Goal: Information Seeking & Learning: Learn about a topic

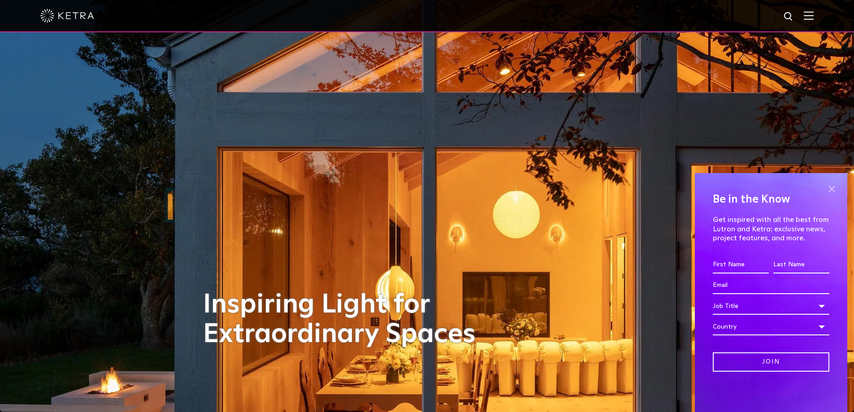
click at [834, 190] on span at bounding box center [831, 188] width 13 height 13
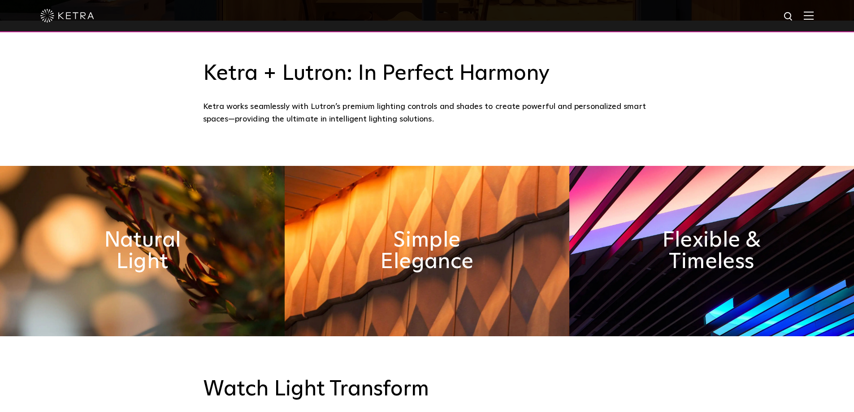
drag, startPoint x: 169, startPoint y: 268, endPoint x: 168, endPoint y: 288, distance: 19.8
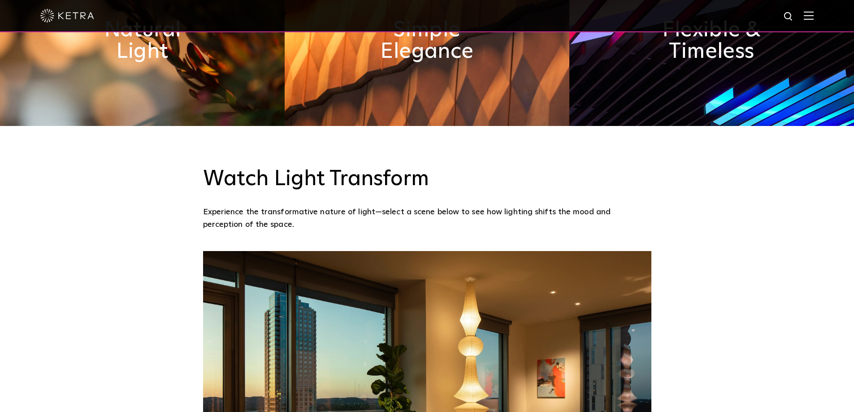
drag, startPoint x: 239, startPoint y: 102, endPoint x: 231, endPoint y: 139, distance: 37.2
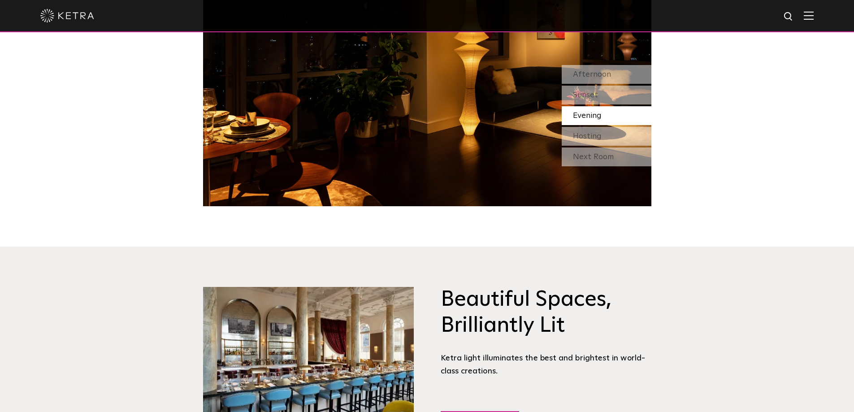
drag, startPoint x: 145, startPoint y: 113, endPoint x: 112, endPoint y: 183, distance: 77.4
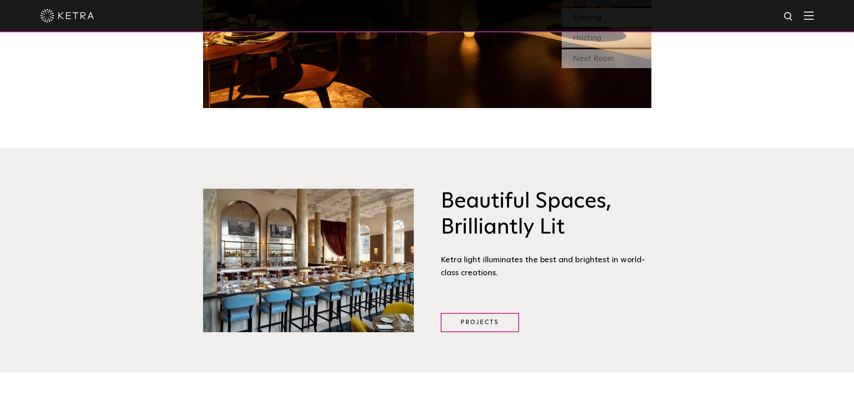
scroll to position [1154, 0]
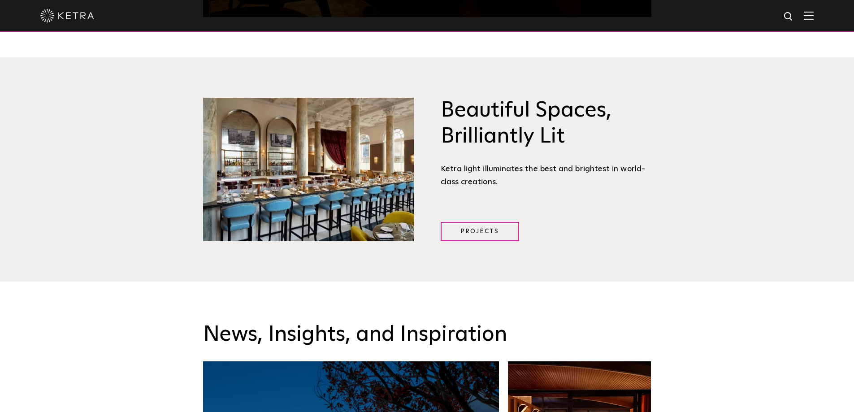
drag, startPoint x: 133, startPoint y: 105, endPoint x: 123, endPoint y: 174, distance: 69.7
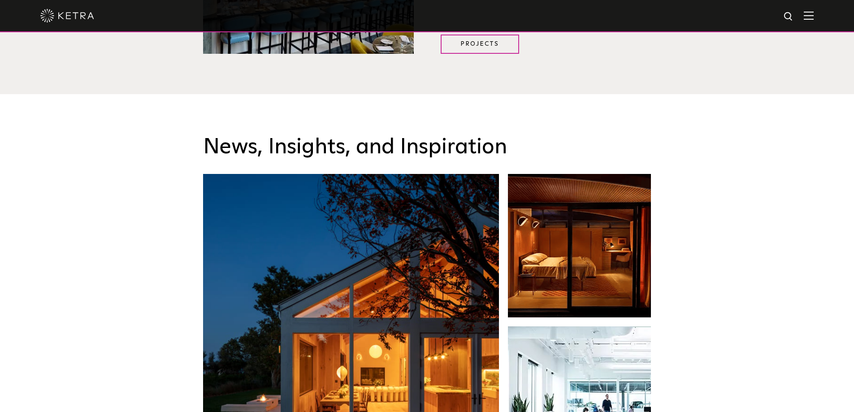
drag, startPoint x: 129, startPoint y: 129, endPoint x: 110, endPoint y: 186, distance: 60.1
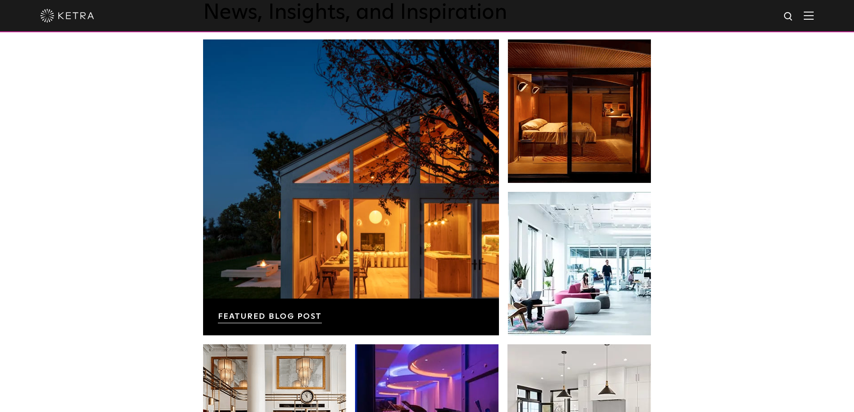
drag, startPoint x: 121, startPoint y: 152, endPoint x: 98, endPoint y: 204, distance: 56.8
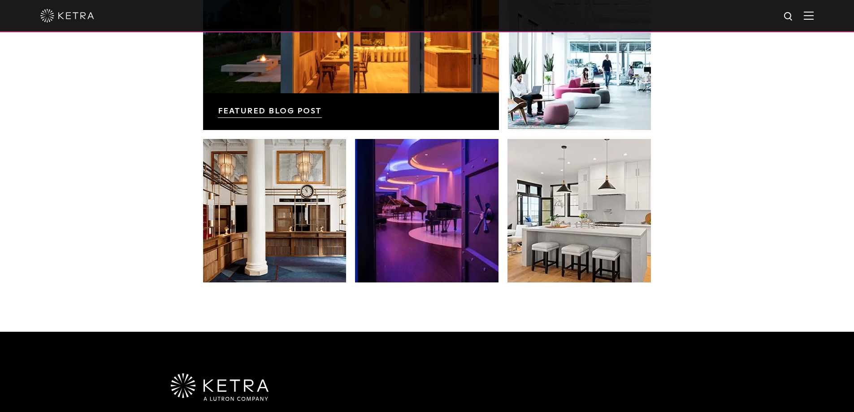
drag, startPoint x: 92, startPoint y: 174, endPoint x: 78, endPoint y: 228, distance: 55.1
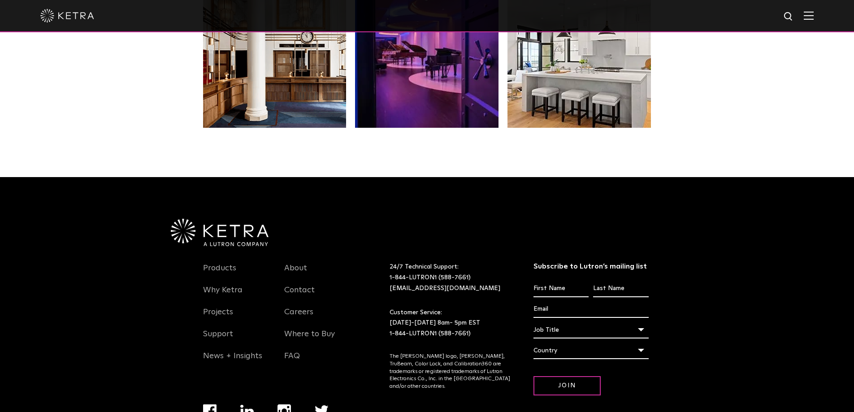
drag, startPoint x: 140, startPoint y: 157, endPoint x: 123, endPoint y: 211, distance: 56.3
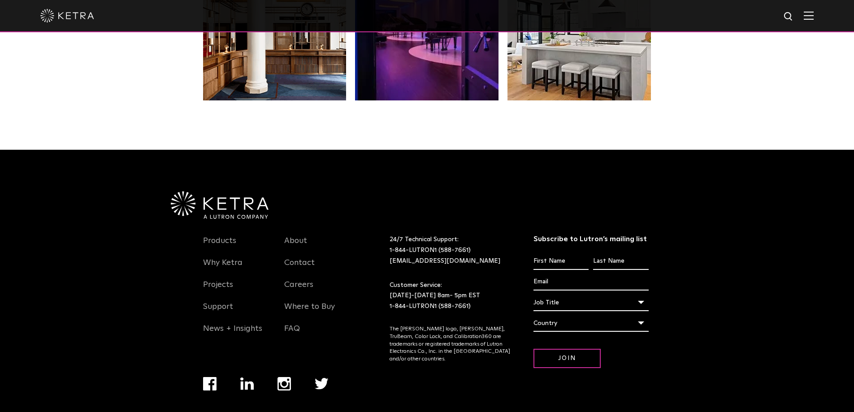
scroll to position [1886, 0]
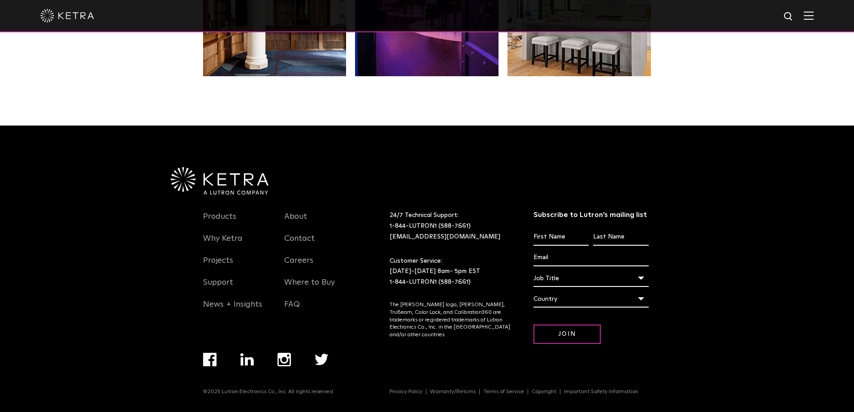
drag, startPoint x: 99, startPoint y: 191, endPoint x: 99, endPoint y: 186, distance: 4.9
click at [218, 237] on link "Why Ketra" at bounding box center [222, 244] width 39 height 21
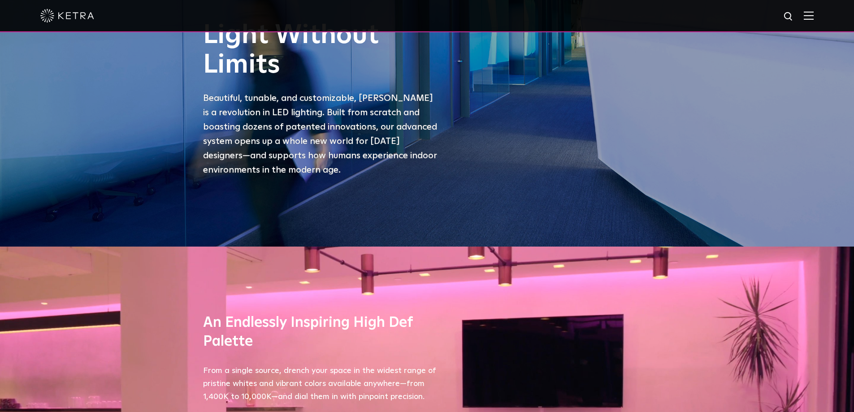
scroll to position [279, 0]
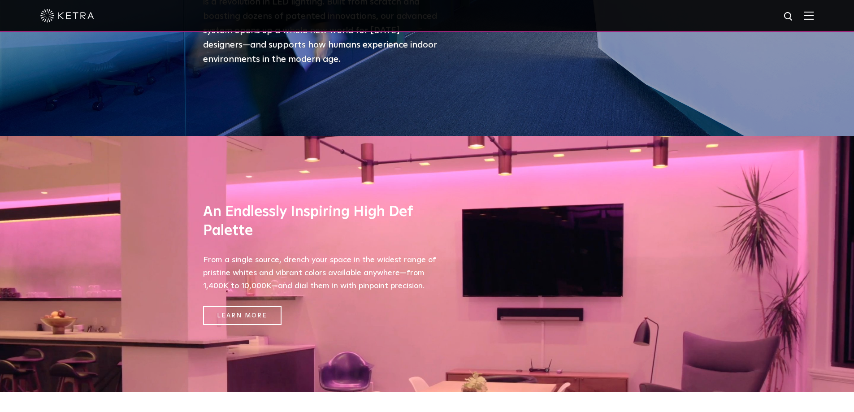
drag, startPoint x: 144, startPoint y: 139, endPoint x: 128, endPoint y: 191, distance: 54.3
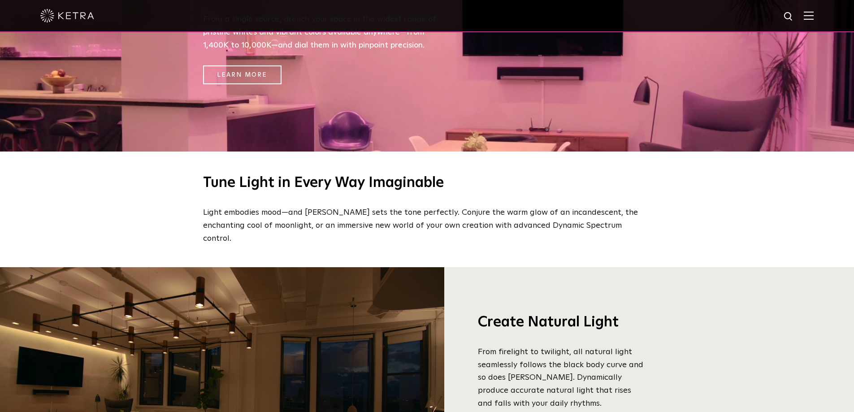
scroll to position [590, 0]
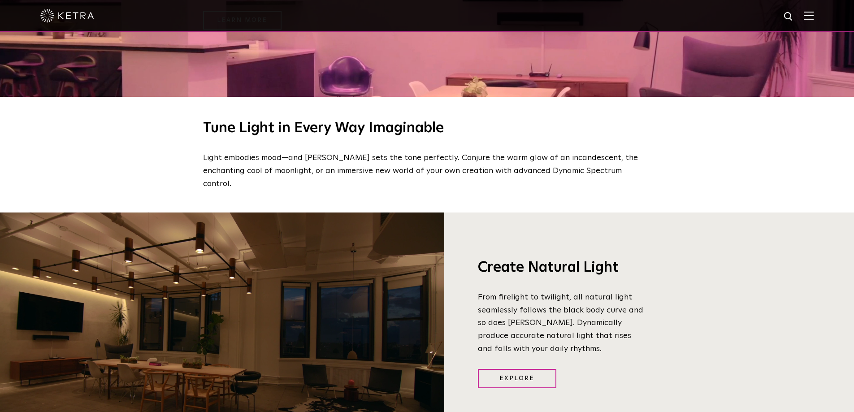
drag, startPoint x: 135, startPoint y: 80, endPoint x: 134, endPoint y: 158, distance: 77.6
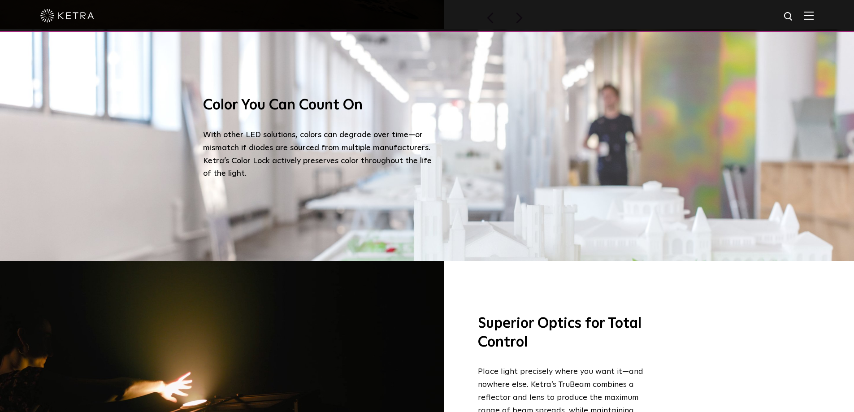
drag, startPoint x: 755, startPoint y: 283, endPoint x: 749, endPoint y: 316, distance: 33.2
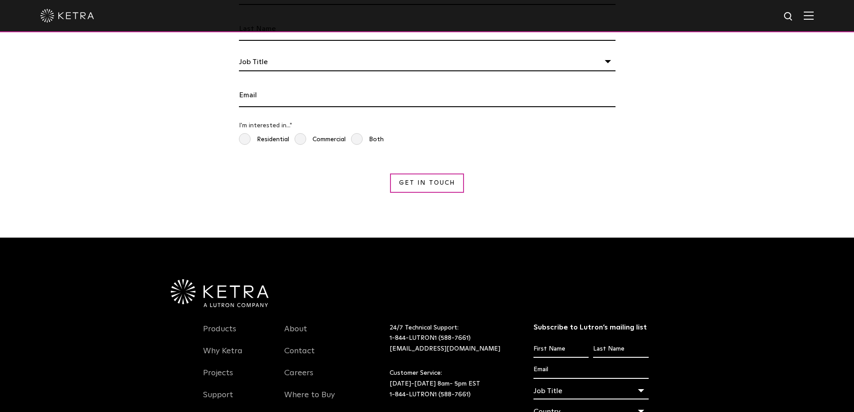
scroll to position [1691, 0]
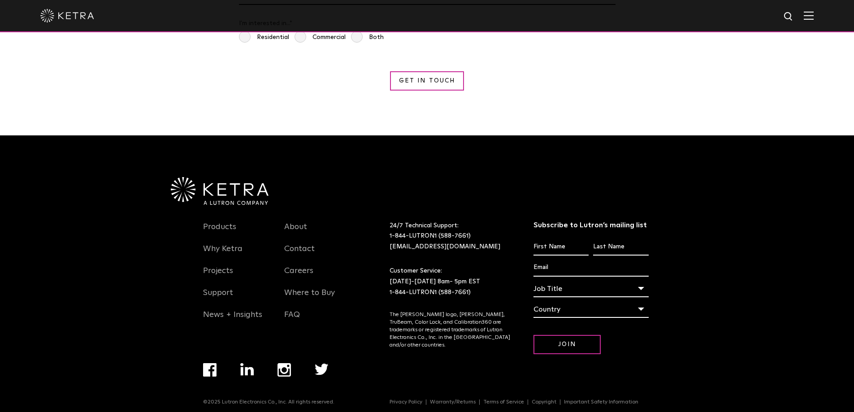
drag, startPoint x: 518, startPoint y: 197, endPoint x: 470, endPoint y: 282, distance: 97.8
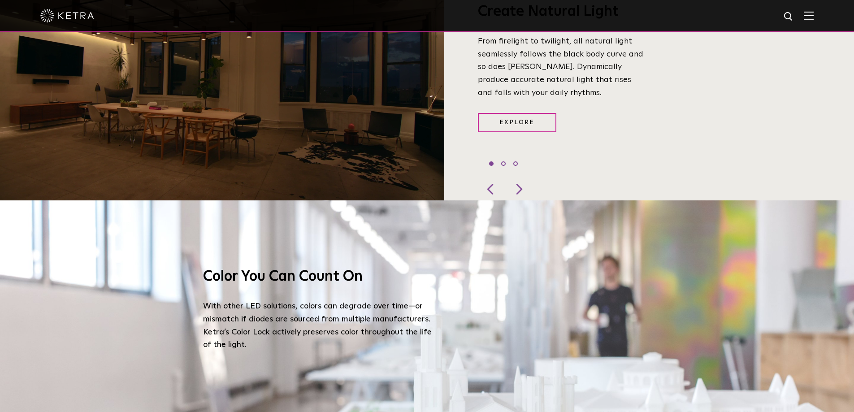
scroll to position [0, 0]
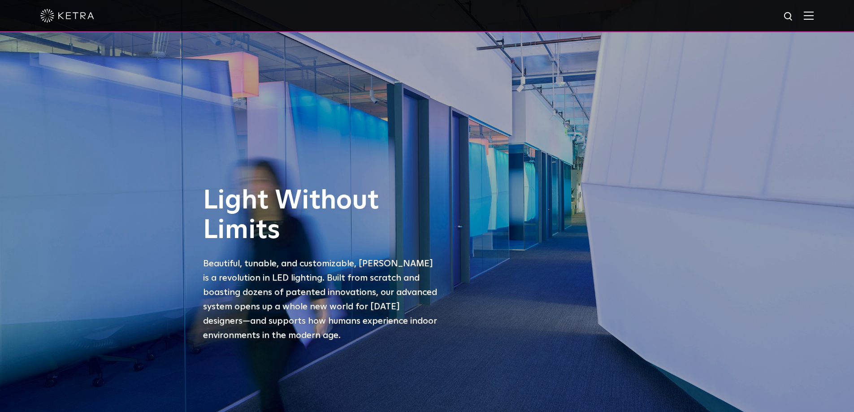
drag, startPoint x: 605, startPoint y: 158, endPoint x: 612, endPoint y: 50, distance: 107.8
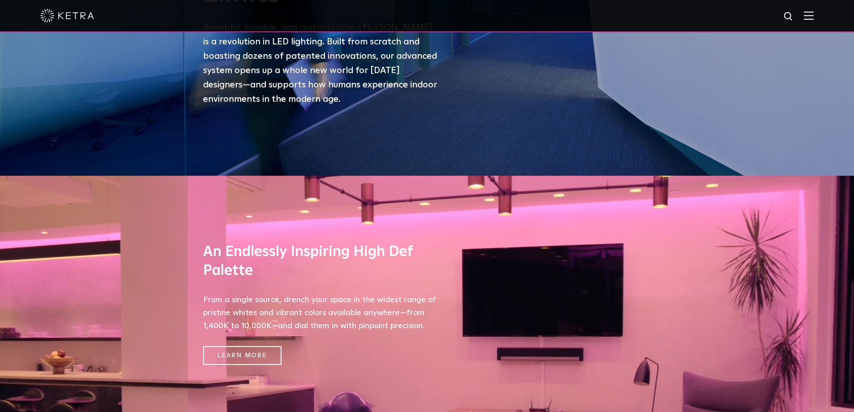
scroll to position [314, 0]
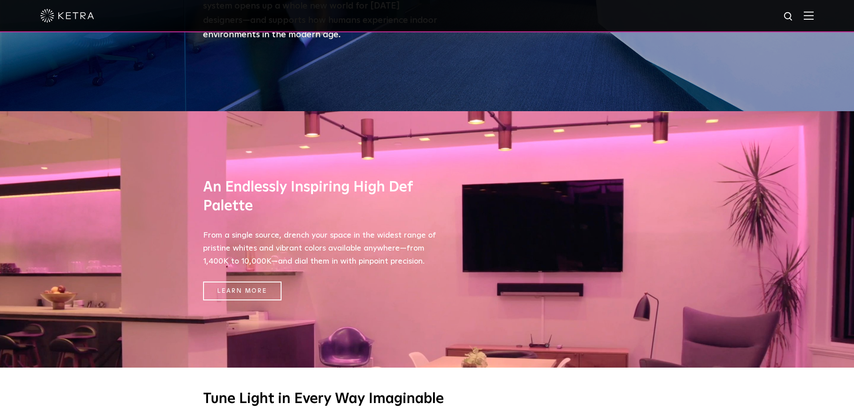
drag, startPoint x: 443, startPoint y: 242, endPoint x: 440, endPoint y: 252, distance: 9.8
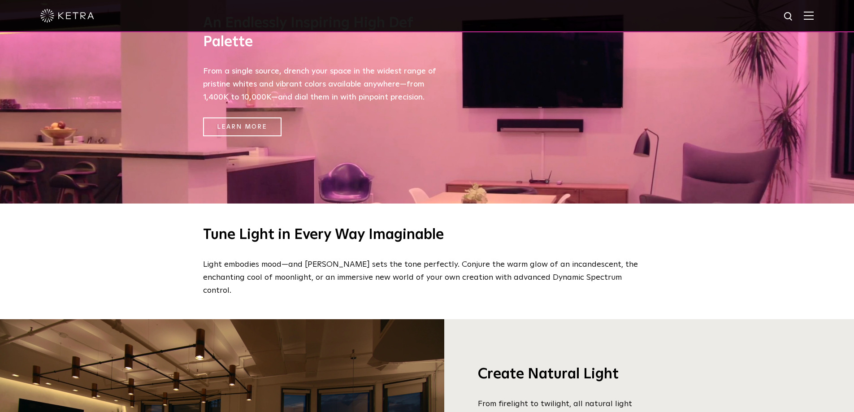
scroll to position [620, 0]
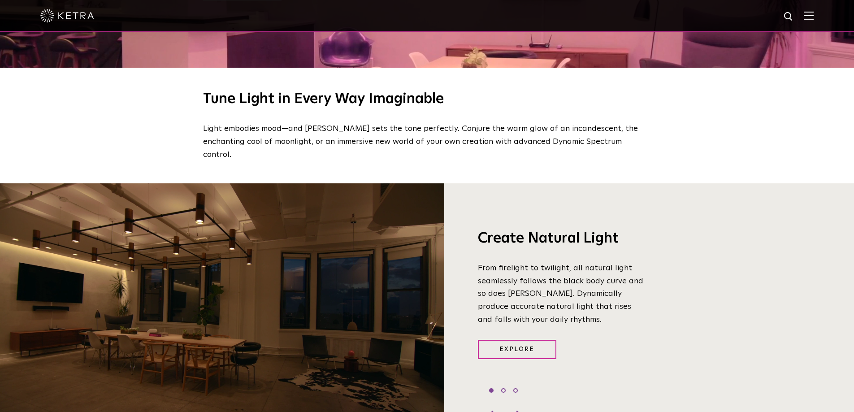
drag, startPoint x: 394, startPoint y: 154, endPoint x: 406, endPoint y: 224, distance: 71.0
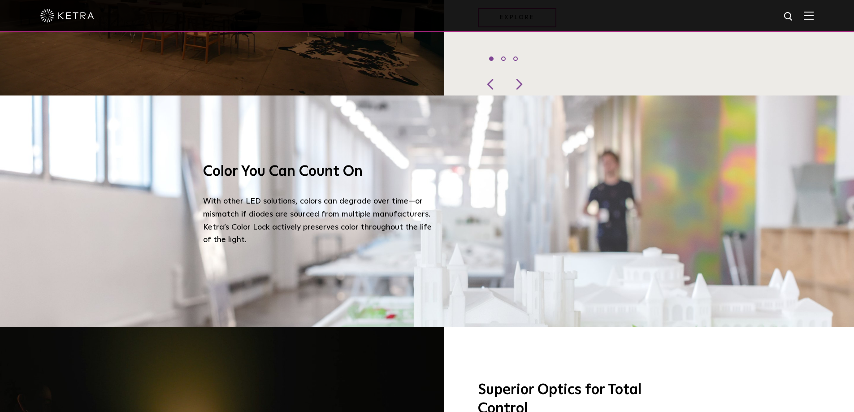
drag, startPoint x: 660, startPoint y: 174, endPoint x: 665, endPoint y: 229, distance: 55.4
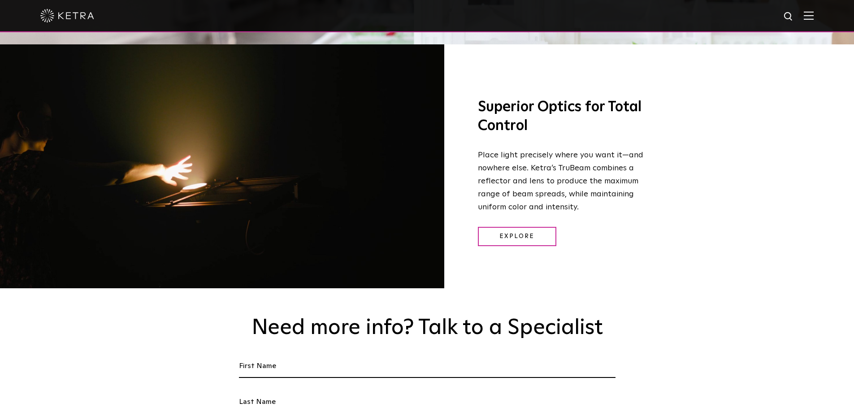
drag, startPoint x: 460, startPoint y: 172, endPoint x: 454, endPoint y: 182, distance: 11.1
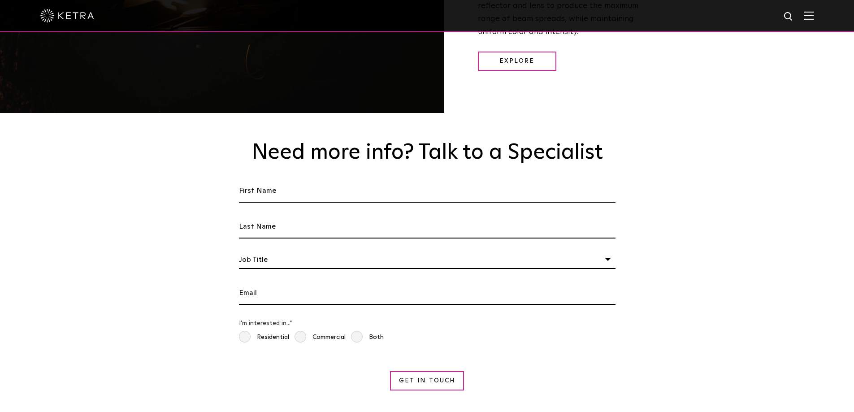
drag, startPoint x: 453, startPoint y: 208, endPoint x: 415, endPoint y: 249, distance: 56.2
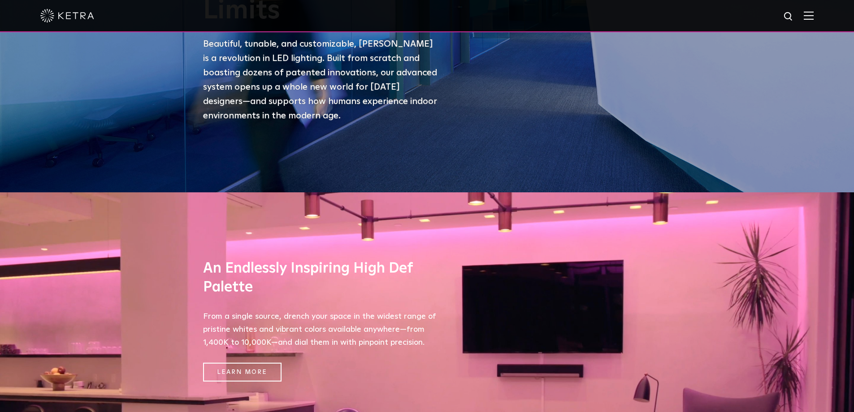
scroll to position [0, 0]
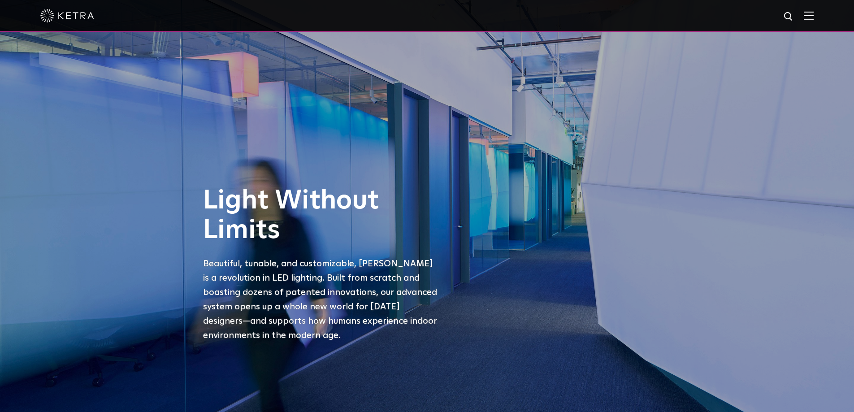
drag, startPoint x: 699, startPoint y: 185, endPoint x: 735, endPoint y: 9, distance: 179.8
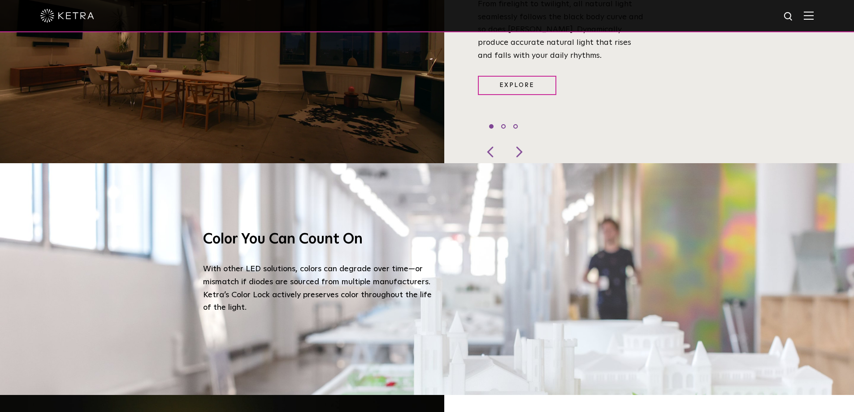
drag, startPoint x: 536, startPoint y: 206, endPoint x: 529, endPoint y: 247, distance: 41.4
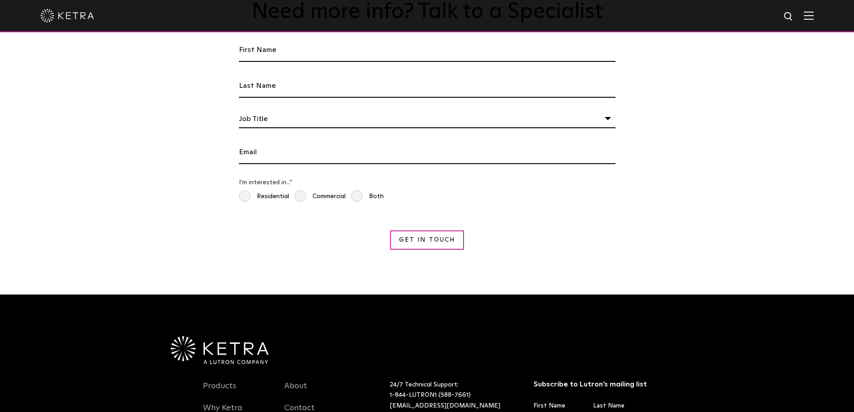
scroll to position [1691, 0]
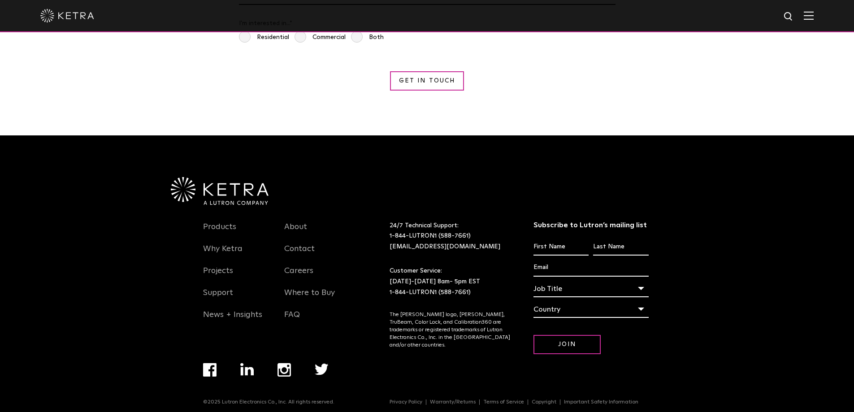
drag, startPoint x: 365, startPoint y: 89, endPoint x: 384, endPoint y: 222, distance: 134.6
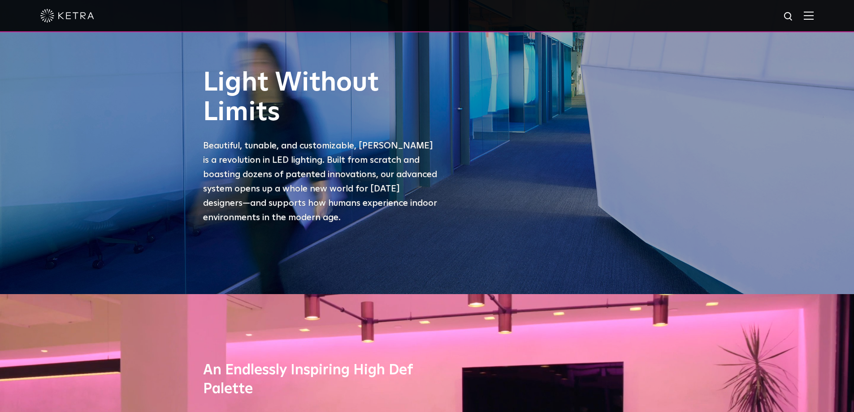
scroll to position [0, 0]
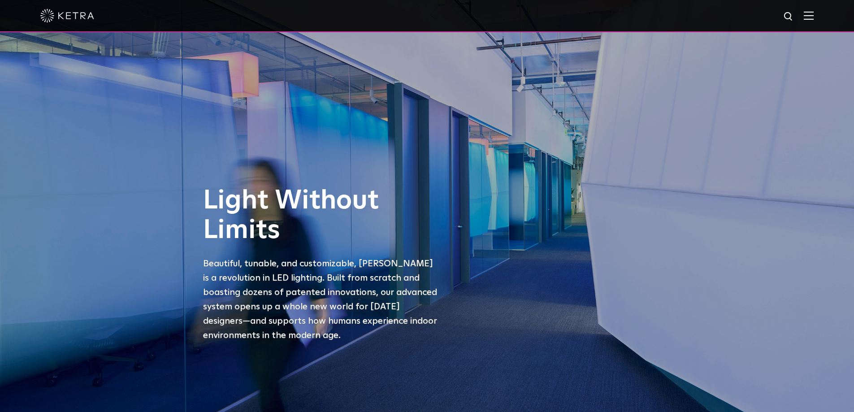
drag, startPoint x: 372, startPoint y: 320, endPoint x: 376, endPoint y: 138, distance: 182.5
